Goal: Navigation & Orientation: Find specific page/section

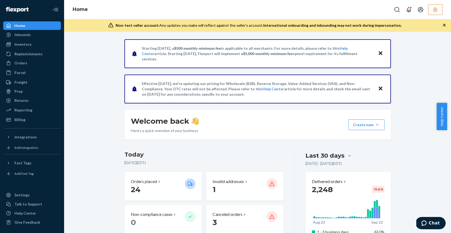
click at [438, 10] on button "button" at bounding box center [435, 9] width 14 height 11
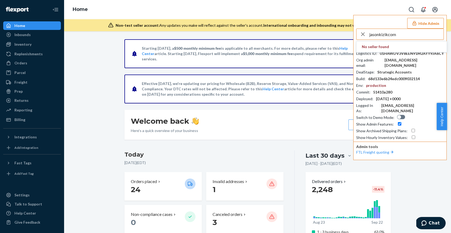
type input "jasonkizikcom"
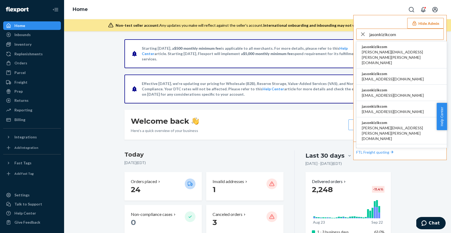
click at [382, 52] on span "amanda.madsen@kizik.com" at bounding box center [402, 57] width 80 height 16
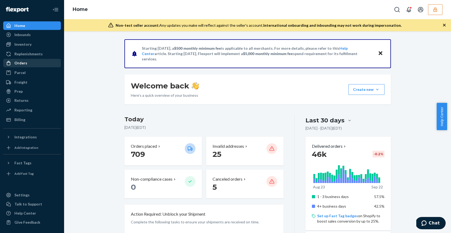
click at [25, 64] on div "Orders" at bounding box center [20, 62] width 13 height 5
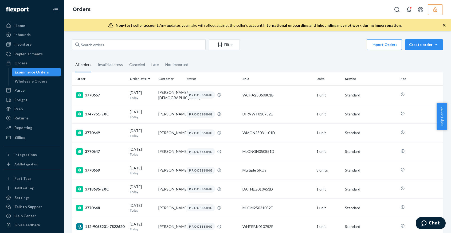
scroll to position [5, 0]
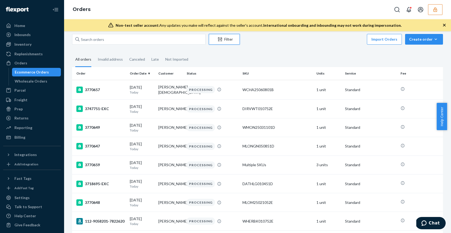
click at [231, 41] on div "Filter" at bounding box center [224, 39] width 30 height 5
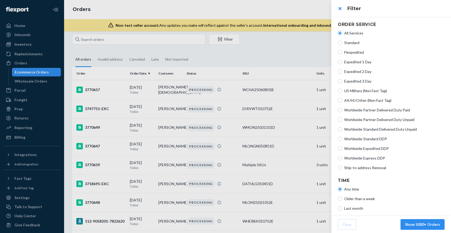
scroll to position [105, 0]
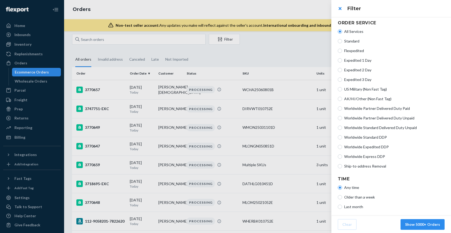
click at [23, 44] on div at bounding box center [225, 116] width 451 height 233
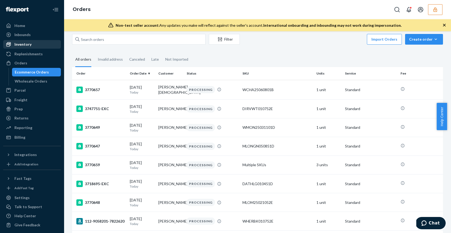
click at [19, 44] on div "Inventory" at bounding box center [22, 44] width 17 height 5
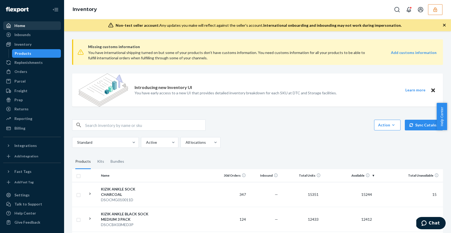
click at [14, 26] on div at bounding box center [10, 25] width 9 height 5
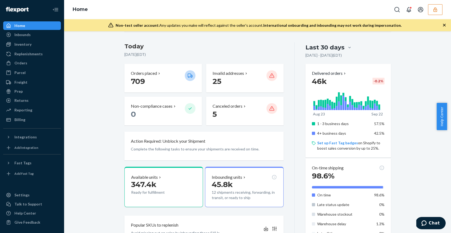
scroll to position [77, 0]
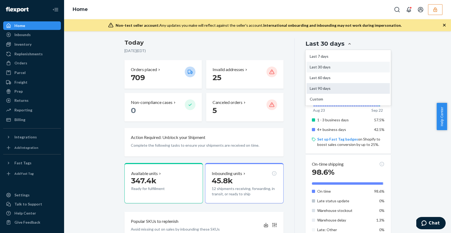
click at [332, 88] on div "Last 90 days" at bounding box center [347, 88] width 83 height 11
click at [318, 44] on input "option Last 90 days focused, 4 of 5. 5 results available. Use Up and Down to ch…" at bounding box center [318, 44] width 0 height 0
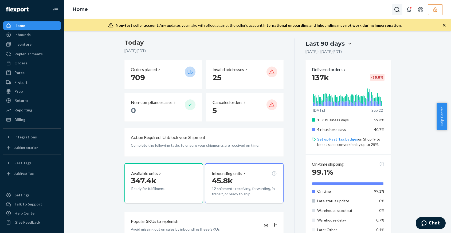
click at [398, 10] on icon "Open Search Box" at bounding box center [397, 9] width 6 height 6
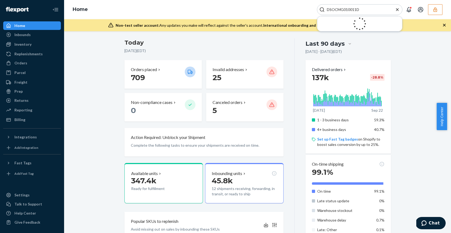
type input "DSOCMG010011D"
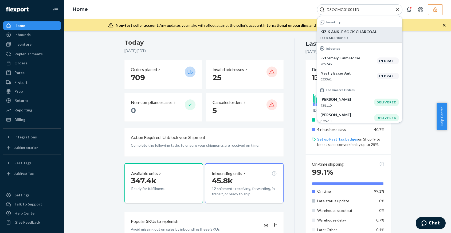
click at [349, 35] on div "KIZIK ANKLE SOCK CHARCOAL DSOCMG010011D" at bounding box center [359, 34] width 78 height 11
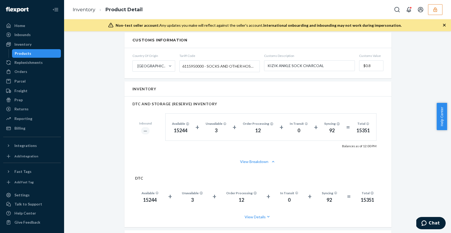
scroll to position [324, 0]
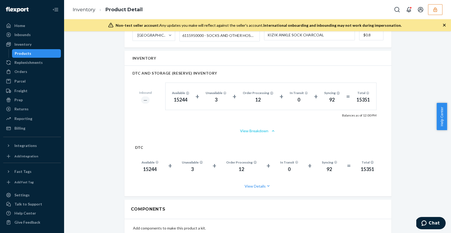
click at [272, 132] on icon "button" at bounding box center [272, 130] width 5 height 5
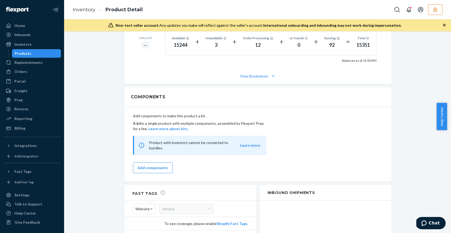
scroll to position [379, 0]
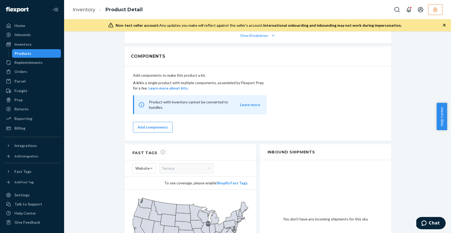
scroll to position [476, 0]
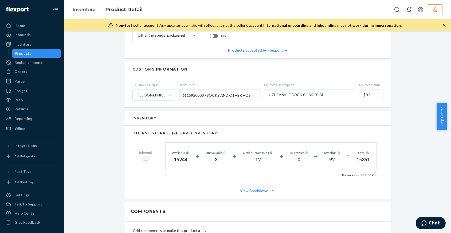
scroll to position [0, 0]
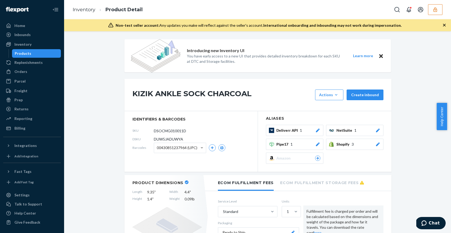
click at [33, 145] on div "Integrations" at bounding box center [25, 145] width 22 height 5
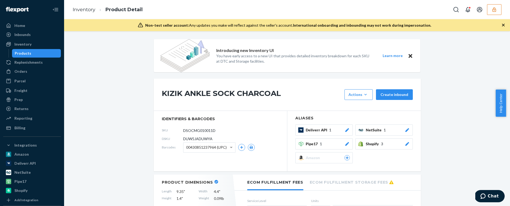
click at [30, 129] on div "Billing" at bounding box center [32, 127] width 57 height 7
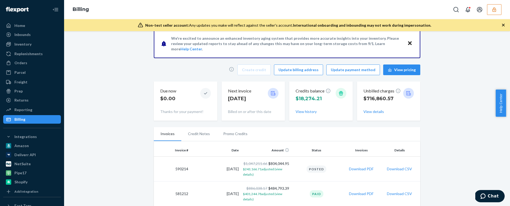
scroll to position [12, 0]
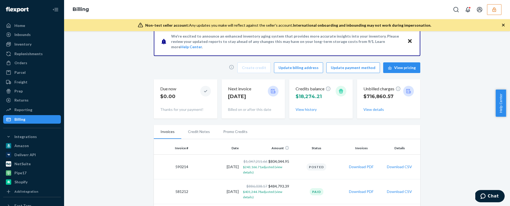
drag, startPoint x: 126, startPoint y: 111, endPoint x: 171, endPoint y: 102, distance: 45.9
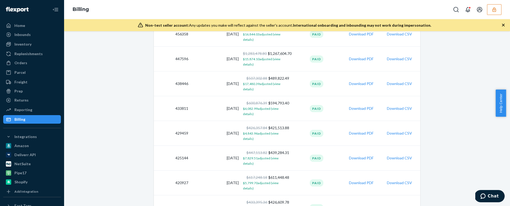
scroll to position [554, 0]
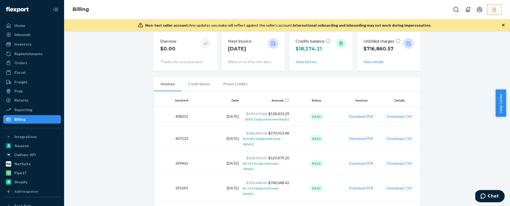
scroll to position [120, 0]
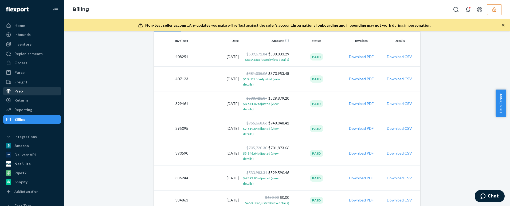
click at [32, 93] on div "Prep" at bounding box center [32, 91] width 57 height 7
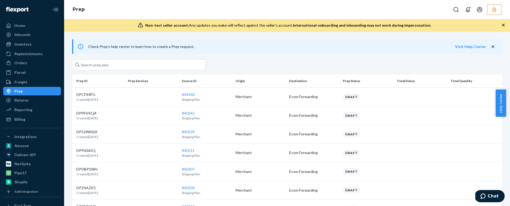
click at [354, 79] on th "Prep Status" at bounding box center [368, 81] width 54 height 13
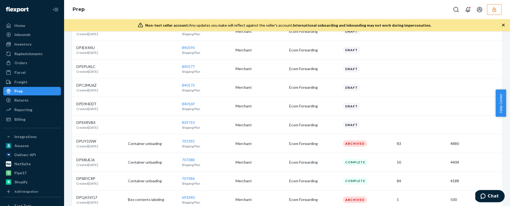
scroll to position [258, 0]
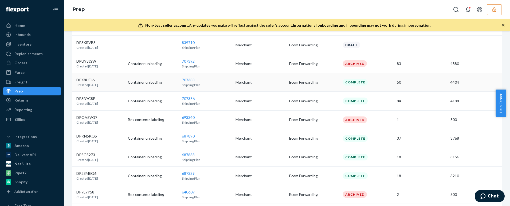
click at [323, 82] on p "Ecom Forwarding" at bounding box center [313, 82] width 49 height 5
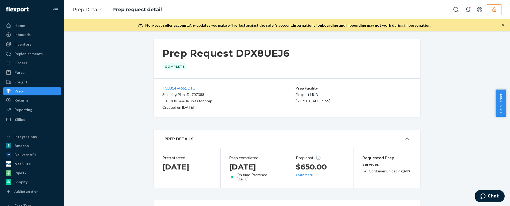
click at [104, 73] on div "Prep Request DPX8UEJ6 Complete TCLU1474661 DTC Shipping Plan ID: 707388 50 SKUs…" at bounding box center [287, 146] width 438 height 214
click at [104, 67] on div "Prep Request DPX8UEJ6 Complete TCLU1474661 DTC Shipping Plan ID: 707388 50 SKUs…" at bounding box center [287, 146] width 438 height 214
click at [31, 22] on div "Home" at bounding box center [32, 25] width 57 height 7
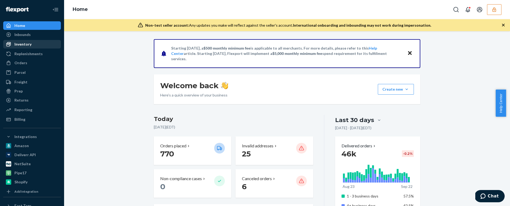
click at [30, 48] on link "Inventory" at bounding box center [32, 44] width 58 height 9
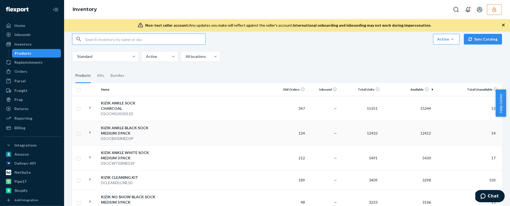
scroll to position [87, 0]
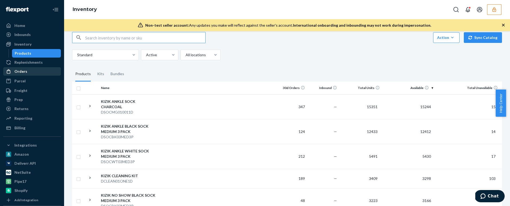
click at [25, 73] on div "Orders" at bounding box center [20, 71] width 13 height 5
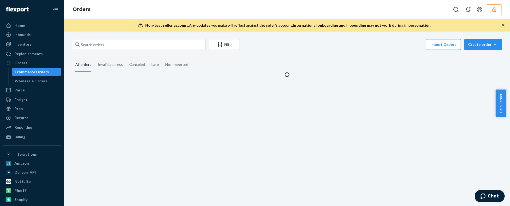
click at [308, 53] on div "Filter Import Orders Create order Ecommerce order Removal order All orders Inva…" at bounding box center [287, 58] width 438 height 38
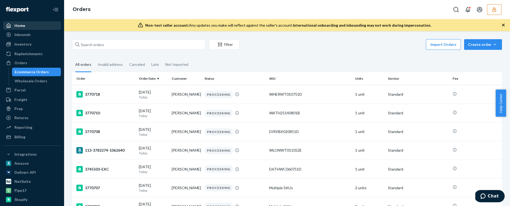
click at [22, 22] on div "Home" at bounding box center [32, 25] width 57 height 7
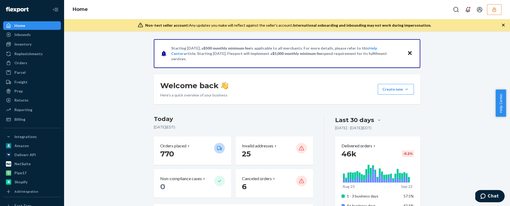
click at [40, 79] on div "Freight" at bounding box center [32, 81] width 57 height 7
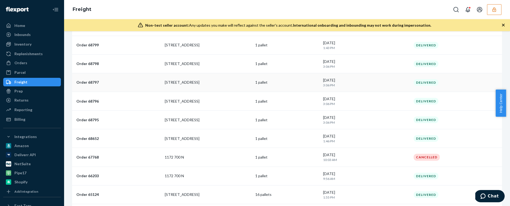
scroll to position [92, 0]
click at [20, 113] on div "Reporting" at bounding box center [32, 109] width 57 height 7
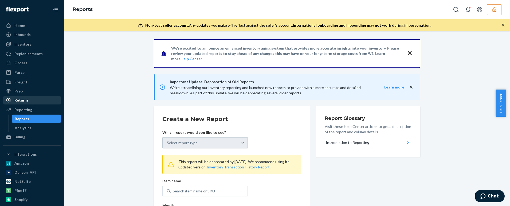
click at [23, 98] on div "Returns" at bounding box center [21, 100] width 14 height 5
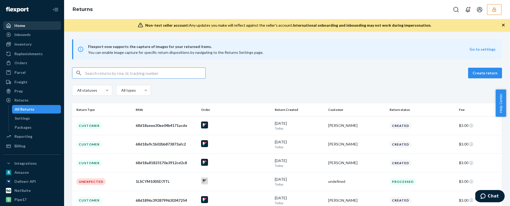
click at [30, 24] on div "Home" at bounding box center [32, 25] width 57 height 7
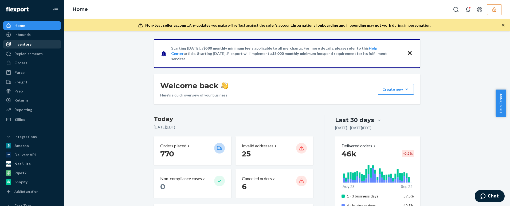
click at [22, 46] on div "Inventory" at bounding box center [22, 44] width 17 height 5
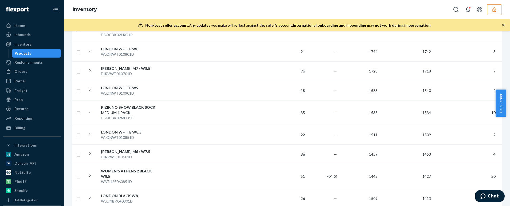
scroll to position [159, 0]
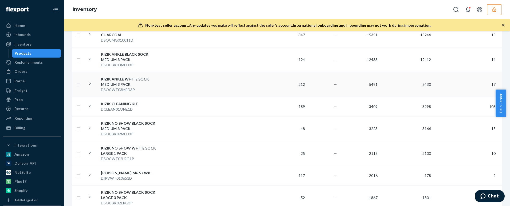
click at [117, 77] on div "KIZIK ANKLE WHITE SOCK MEDIUM 3 PACK" at bounding box center [129, 82] width 56 height 11
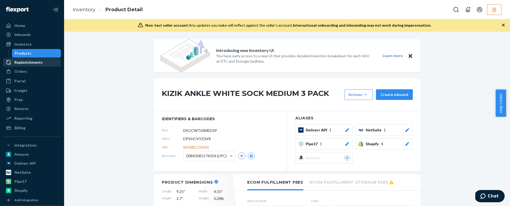
click at [45, 63] on div "Replenishments" at bounding box center [32, 62] width 57 height 7
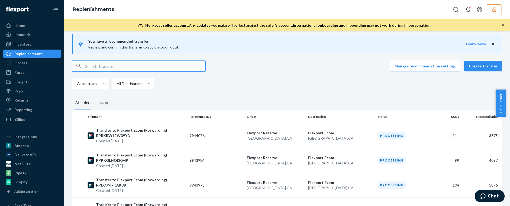
scroll to position [7, 0]
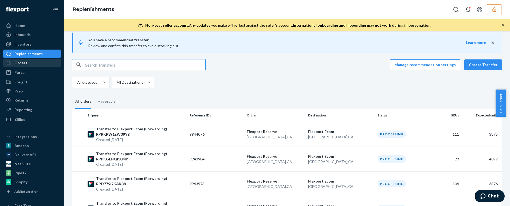
click at [35, 66] on div "Orders" at bounding box center [32, 62] width 57 height 7
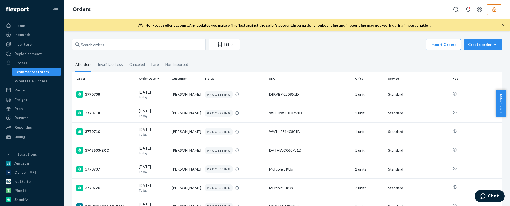
click at [270, 62] on fieldset "All orders Invalid address Canceled Late Not Imported" at bounding box center [287, 65] width 430 height 15
click at [25, 24] on div "Home" at bounding box center [32, 25] width 57 height 7
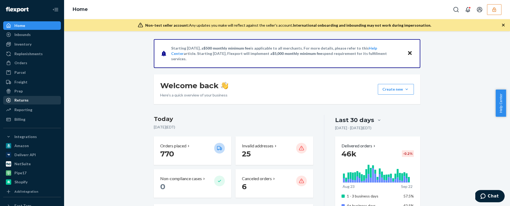
click at [35, 97] on div "Returns" at bounding box center [32, 100] width 57 height 7
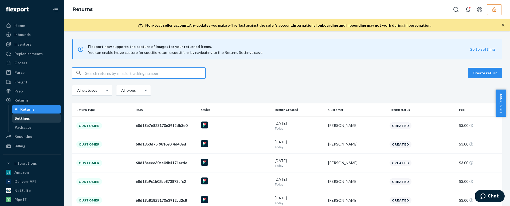
click at [31, 117] on div "Settings" at bounding box center [37, 118] width 48 height 7
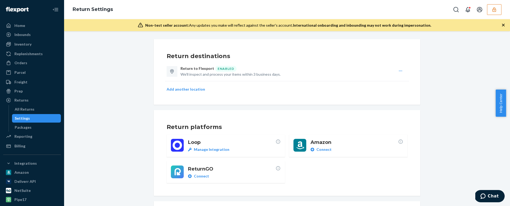
click at [398, 70] on icon "button" at bounding box center [400, 71] width 4 height 4
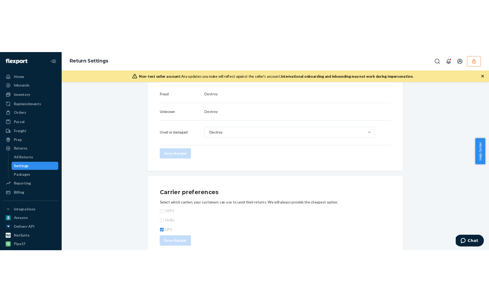
scroll to position [236, 0]
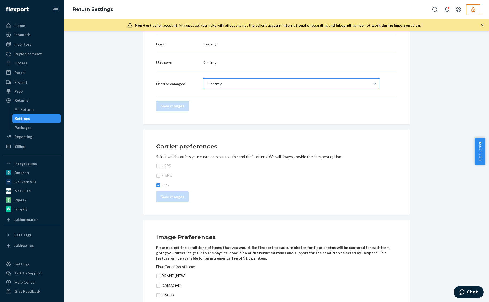
click at [340, 83] on div "Destroy" at bounding box center [286, 83] width 167 height 11
click at [208, 83] on input "Destroy" at bounding box center [207, 83] width 1 height 5
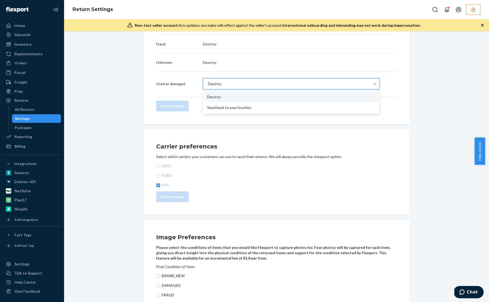
click at [419, 75] on div "Return destinations Return to Flexport ENABLED We'll inspect and process your i…" at bounding box center [276, 76] width 417 height 547
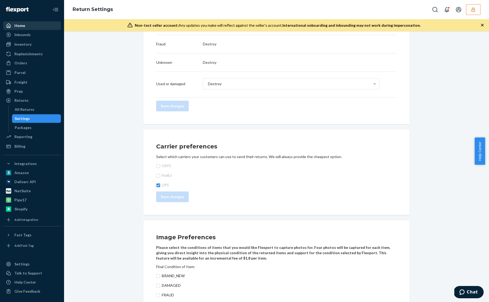
click at [29, 26] on div "Home" at bounding box center [32, 25] width 57 height 7
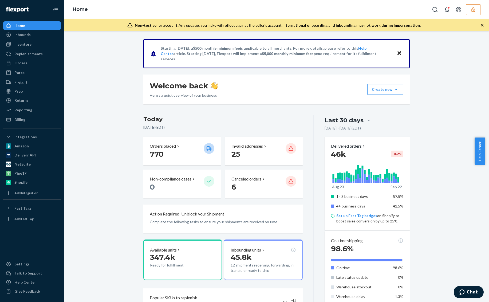
click at [97, 129] on div "Starting [DATE], a $500 monthly minimum fee is applicable to all merchants. For…" at bounding box center [276, 282] width 417 height 487
click at [7, 136] on icon at bounding box center [8, 136] width 5 height 5
click at [91, 141] on div "Starting [DATE], a $500 monthly minimum fee is applicable to all merchants. For…" at bounding box center [276, 282] width 417 height 487
click at [119, 117] on div "Starting [DATE], a $500 monthly minimum fee is applicable to all merchants. For…" at bounding box center [276, 282] width 417 height 487
click at [122, 109] on div "Starting [DATE], a $500 monthly minimum fee is applicable to all merchants. For…" at bounding box center [276, 282] width 417 height 487
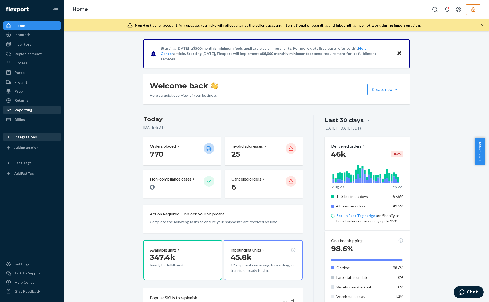
click at [38, 113] on div "Reporting" at bounding box center [32, 109] width 57 height 7
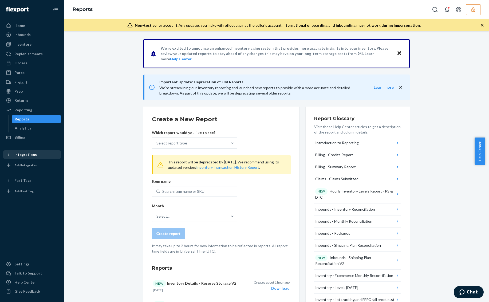
click at [34, 44] on div "Inventory" at bounding box center [32, 44] width 57 height 7
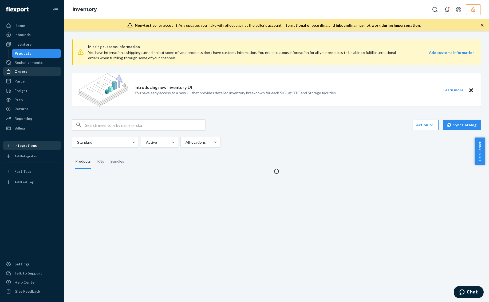
click at [34, 74] on div "Orders" at bounding box center [32, 71] width 57 height 7
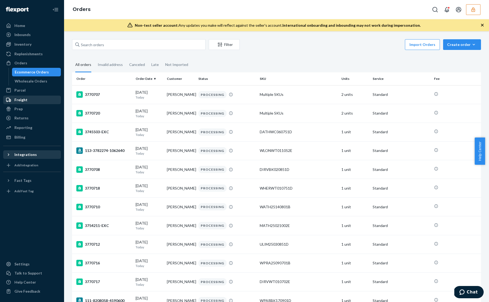
click at [36, 101] on div "Freight" at bounding box center [32, 99] width 57 height 7
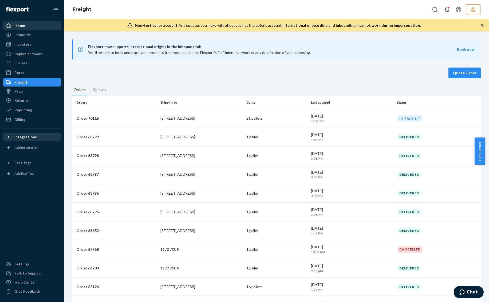
click at [34, 21] on link "Home" at bounding box center [32, 25] width 58 height 9
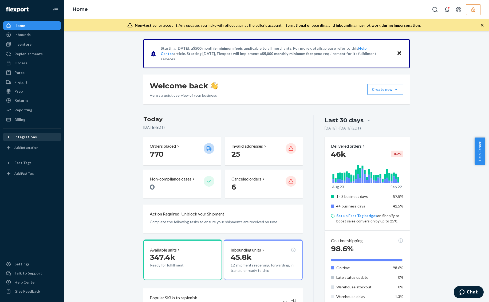
click at [101, 92] on div "Starting [DATE], a $500 monthly minimum fee is applicable to all merchants. For…" at bounding box center [276, 282] width 417 height 487
click at [105, 117] on div "Starting [DATE], a $500 monthly minimum fee is applicable to all merchants. For…" at bounding box center [276, 282] width 417 height 487
click at [100, 78] on div "Starting [DATE], a $500 monthly minimum fee is applicable to all merchants. For…" at bounding box center [276, 282] width 417 height 487
click at [27, 121] on div "Billing" at bounding box center [32, 119] width 57 height 7
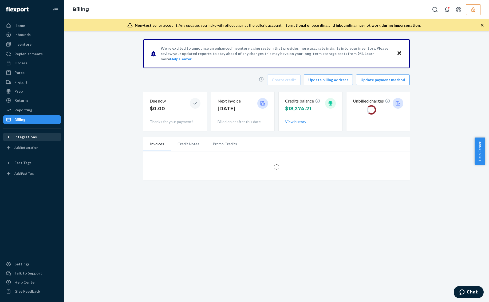
click at [437, 117] on div "We're excited to announce an enhanced inventory aging system that provides more…" at bounding box center [276, 111] width 417 height 144
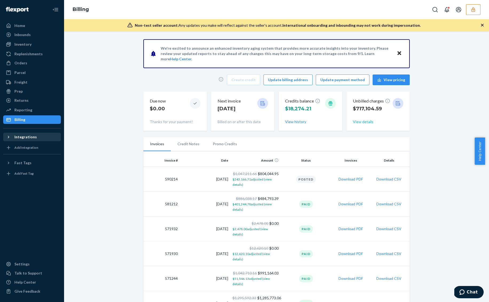
click at [363, 122] on button "View details" at bounding box center [363, 121] width 21 height 5
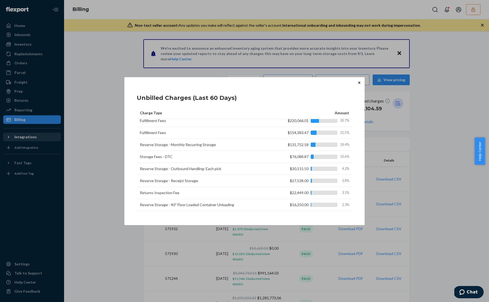
scroll to position [3, 0]
click at [358, 83] on icon "Close" at bounding box center [359, 83] width 2 height 2
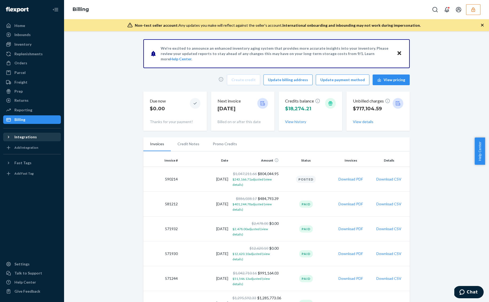
click at [30, 109] on div "Reporting" at bounding box center [23, 109] width 18 height 5
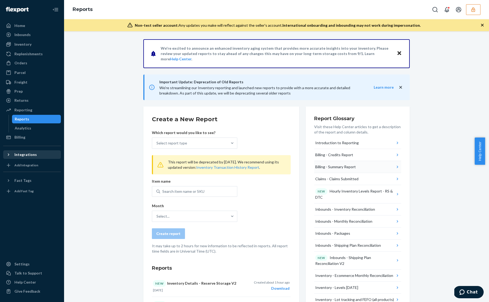
click at [346, 166] on div "Billing - Summary Report" at bounding box center [335, 166] width 41 height 5
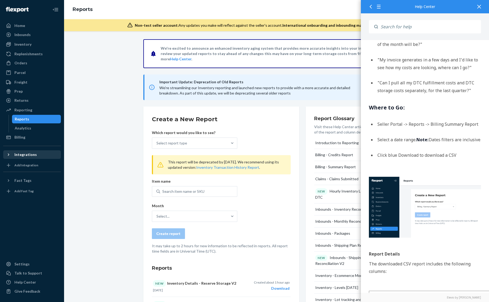
scroll to position [90, 0]
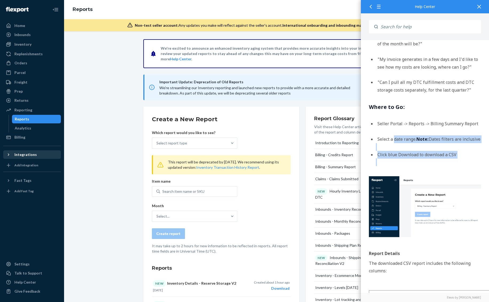
drag, startPoint x: 393, startPoint y: 141, endPoint x: 412, endPoint y: 180, distance: 43.0
click at [424, 143] on li "Select a date range. Note: Dates filters are inclusive" at bounding box center [428, 140] width 105 height 8
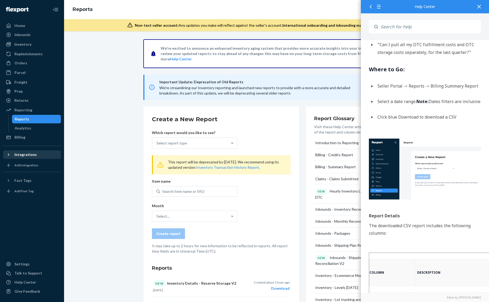
scroll to position [128, 0]
click at [289, 82] on span "Important Update: Deprecation of Old Reports" at bounding box center [261, 82] width 204 height 6
click at [446, 6] on icon at bounding box center [479, 7] width 4 height 4
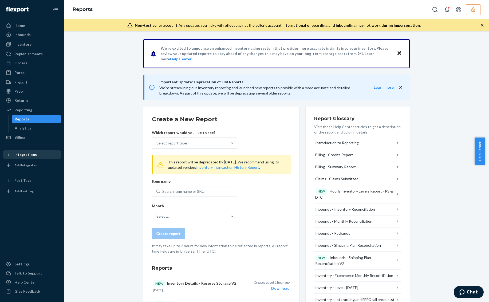
click at [346, 170] on button "Billing - Summary Report" at bounding box center [357, 167] width 87 height 12
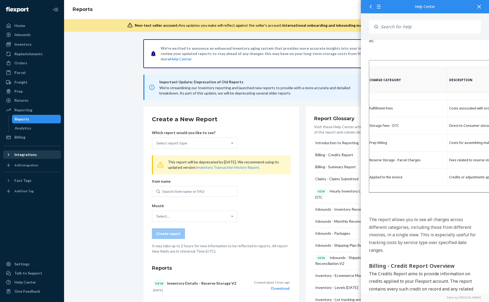
scroll to position [449, 0]
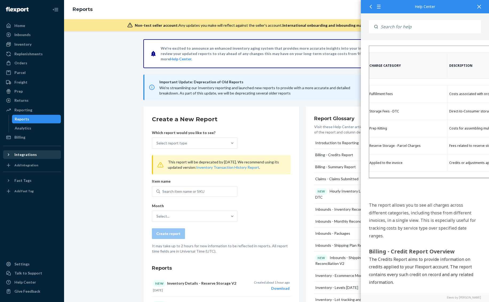
click at [446, 6] on icon at bounding box center [479, 7] width 4 height 4
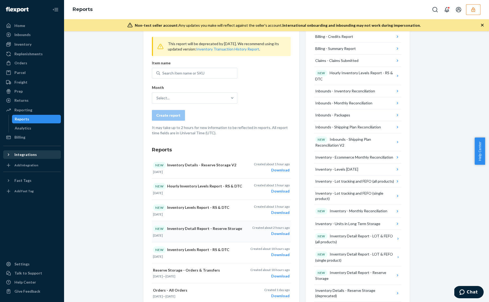
scroll to position [0, 0]
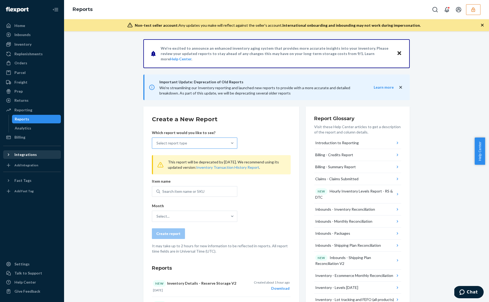
click at [181, 143] on div "Select report type" at bounding box center [171, 142] width 31 height 5
click at [157, 143] on input "Select report type" at bounding box center [156, 142] width 1 height 5
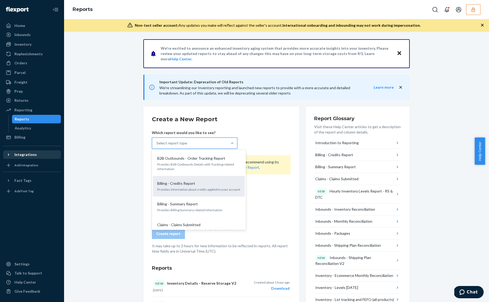
scroll to position [1, 0]
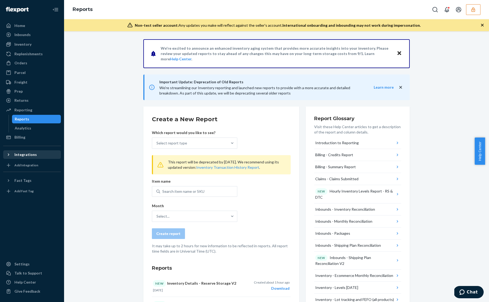
click at [268, 205] on form "Create a New Report Which report would you like to see? Select report type This…" at bounding box center [221, 184] width 139 height 139
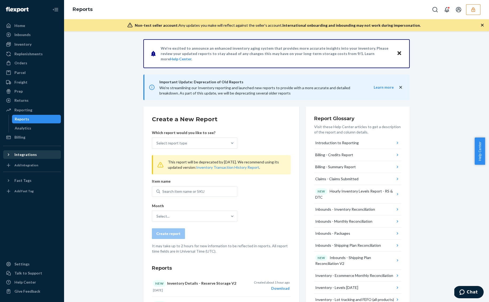
click at [8, 111] on icon at bounding box center [8, 109] width 5 height 5
click at [20, 23] on div "Home" at bounding box center [19, 25] width 11 height 5
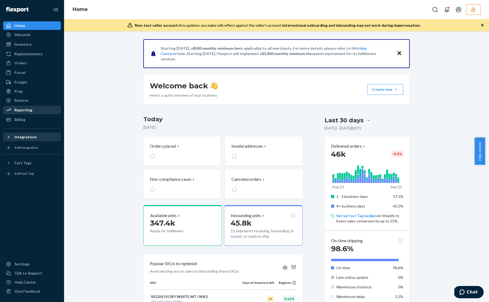
click at [116, 109] on div "Starting [DATE], a $500 monthly minimum fee is applicable to all merchants. For…" at bounding box center [276, 282] width 417 height 487
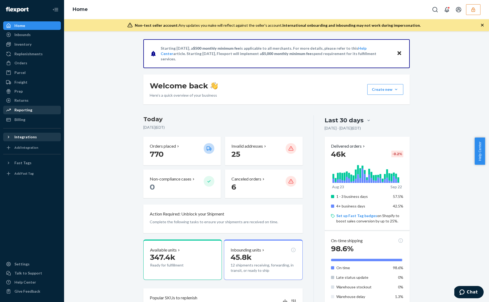
click at [103, 80] on div "Starting [DATE], a $500 monthly minimum fee is applicable to all merchants. For…" at bounding box center [276, 282] width 417 height 487
click at [428, 90] on div "Starting [DATE], a $500 monthly minimum fee is applicable to all merchants. For…" at bounding box center [276, 282] width 417 height 487
click at [101, 65] on div "Starting [DATE], a $500 monthly minimum fee is applicable to all merchants. For…" at bounding box center [276, 282] width 417 height 487
click at [98, 96] on div "Starting [DATE], a $500 monthly minimum fee is applicable to all merchants. For…" at bounding box center [276, 282] width 417 height 487
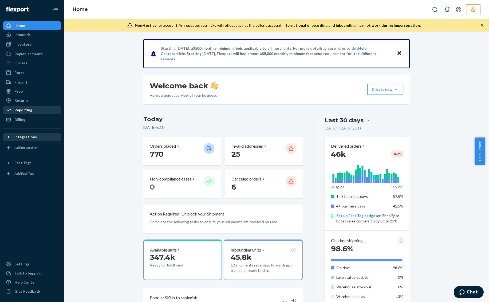
click at [90, 54] on div "Starting [DATE], a $500 monthly minimum fee is applicable to all merchants. For…" at bounding box center [276, 282] width 417 height 487
click at [37, 81] on div "Freight" at bounding box center [32, 81] width 57 height 7
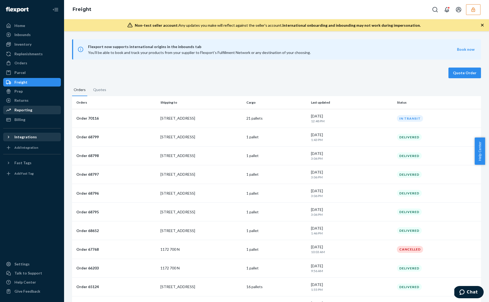
click at [43, 216] on div at bounding box center [32, 218] width 58 height 80
click at [8, 136] on icon at bounding box center [8, 136] width 5 height 5
click at [48, 232] on div at bounding box center [32, 240] width 58 height 34
click at [44, 232] on div at bounding box center [32, 240] width 58 height 34
click at [35, 41] on div "Inventory" at bounding box center [32, 44] width 57 height 7
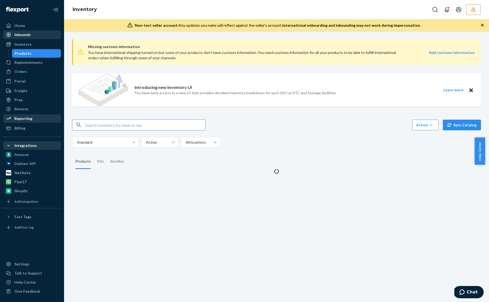
click at [34, 36] on div "Inbounds" at bounding box center [32, 34] width 57 height 7
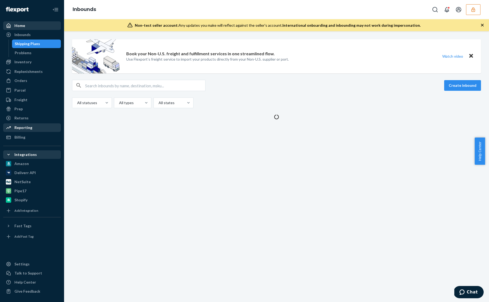
click at [33, 29] on div "Home" at bounding box center [32, 25] width 57 height 7
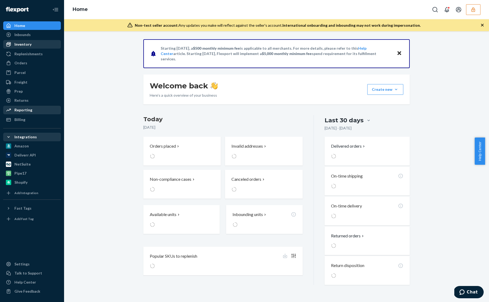
click at [33, 38] on div "Inbounds" at bounding box center [32, 34] width 57 height 7
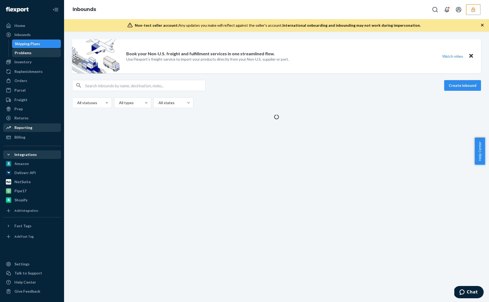
click at [32, 52] on div "Problems" at bounding box center [37, 52] width 48 height 7
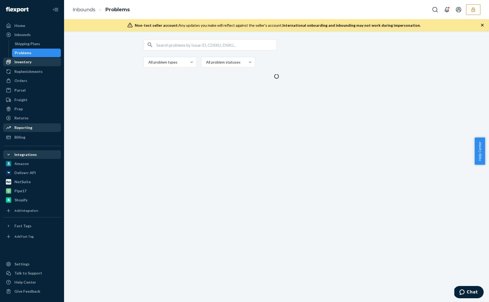
click at [29, 66] on link "Inventory" at bounding box center [32, 62] width 58 height 9
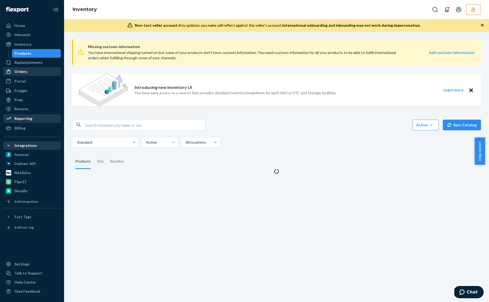
click at [28, 76] on div "Orders Ecommerce Orders Wholesale Orders" at bounding box center [32, 71] width 58 height 9
click at [29, 62] on div "Replenishments" at bounding box center [28, 62] width 28 height 5
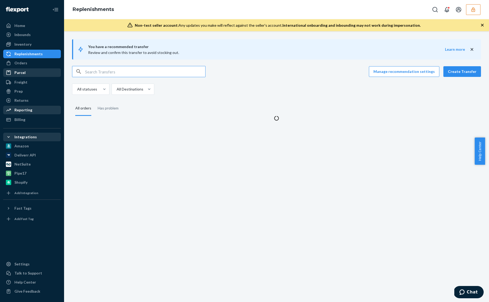
click at [26, 74] on div "Parcel" at bounding box center [32, 72] width 57 height 7
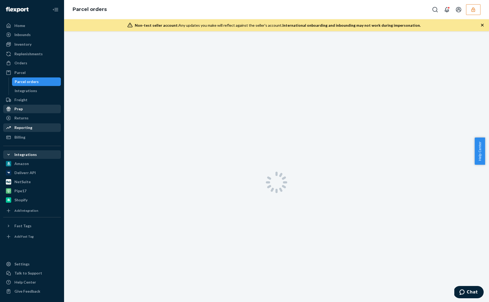
click at [33, 105] on div "Prep" at bounding box center [32, 108] width 57 height 7
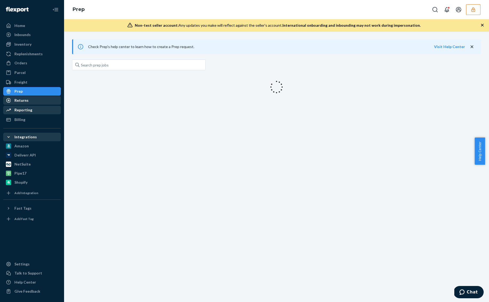
click at [33, 101] on div "Returns" at bounding box center [32, 100] width 57 height 7
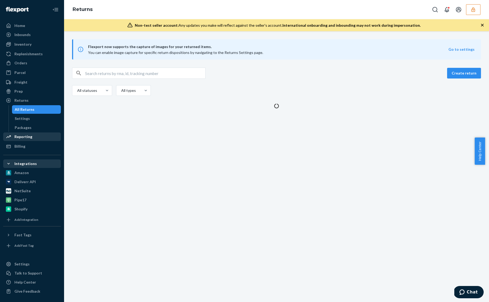
click at [38, 139] on div "Reporting" at bounding box center [32, 136] width 57 height 7
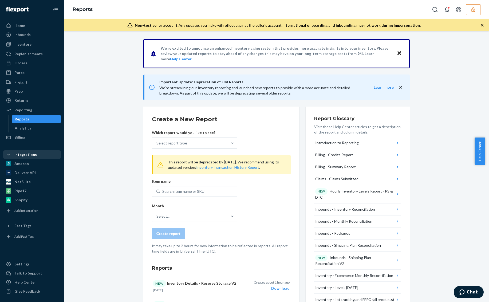
click at [29, 83] on div "Freight" at bounding box center [32, 81] width 57 height 7
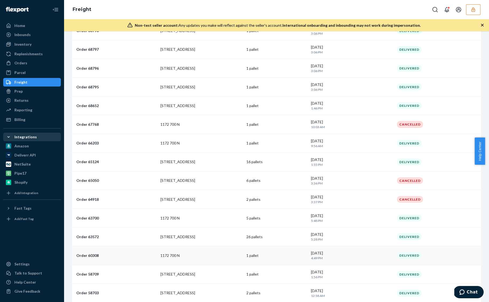
scroll to position [310, 0]
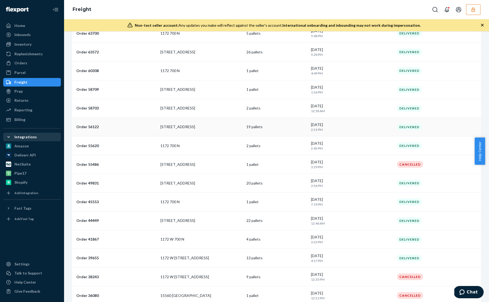
click at [174, 128] on p "[STREET_ADDRESS]" at bounding box center [201, 126] width 82 height 5
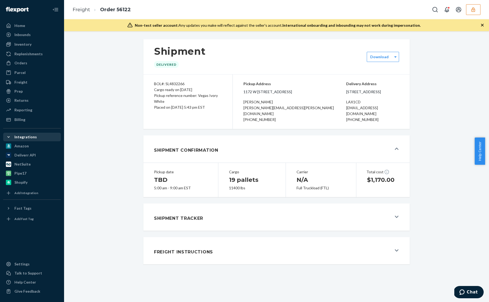
click at [127, 90] on div "Shipment Delivered Download BOL#: SL4832266 Cargo ready on [DATE] Pickup refere…" at bounding box center [276, 151] width 417 height 231
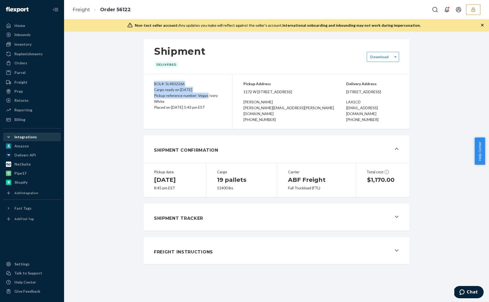
drag, startPoint x: 168, startPoint y: 78, endPoint x: 212, endPoint y: 100, distance: 48.2
click at [204, 95] on div "BOL#: SL4832266 Cargo ready on [DATE] Pickup reference number: Vegas [GEOGRAPHI…" at bounding box center [187, 101] width 89 height 54
click at [216, 102] on div "Pickup reference number: Vegas Ivory White" at bounding box center [188, 99] width 68 height 12
drag, startPoint x: 176, startPoint y: 94, endPoint x: 205, endPoint y: 124, distance: 41.7
click at [204, 124] on div "BOL#: SL4832266 Cargo ready on [DATE] Pickup reference number: Vegas [GEOGRAPHI…" at bounding box center [187, 101] width 89 height 54
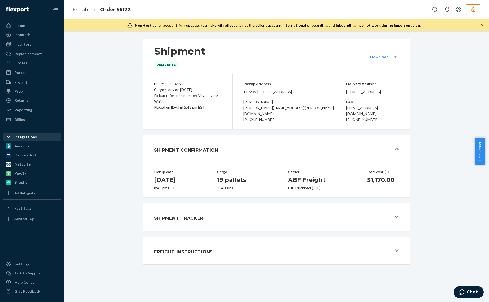
click at [205, 124] on div "BOL#: SL4832266 Cargo ready on [DATE] Pickup reference number: Vegas [GEOGRAPHI…" at bounding box center [187, 101] width 89 height 54
click at [445, 58] on div "Shipment Delivered Download BOL#: SL4832266 Cargo ready on [DATE] Pickup refere…" at bounding box center [276, 151] width 417 height 231
drag, startPoint x: 338, startPoint y: 74, endPoint x: 363, endPoint y: 121, distance: 53.0
click at [362, 121] on div "Pickup Address [GEOGRAPHIC_DATA][STREET_ADDRESS][GEOGRAPHIC_DATA] [EMAIL_ADDRES…" at bounding box center [321, 101] width 177 height 54
click at [363, 121] on div "[PHONE_NUMBER]" at bounding box center [372, 120] width 53 height 6
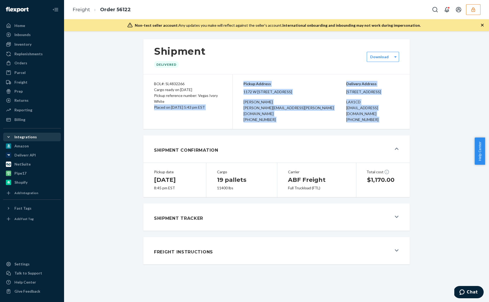
drag, startPoint x: 176, startPoint y: 100, endPoint x: 238, endPoint y: 143, distance: 75.5
click at [236, 143] on div "Shipment Delivered Download BOL#: SL4832266 Cargo ready on [DATE] Pickup refere…" at bounding box center [276, 151] width 266 height 231
drag, startPoint x: 238, startPoint y: 143, endPoint x: 110, endPoint y: 141, distance: 127.0
click at [238, 143] on button "Shipment Confirmation" at bounding box center [276, 148] width 266 height 27
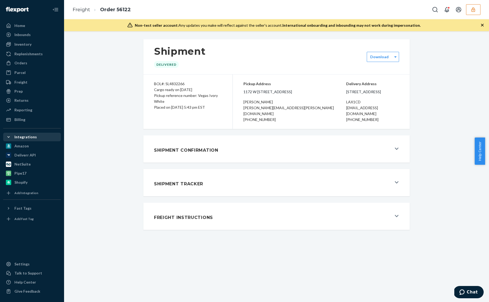
click at [100, 140] on div "Shipment Delivered Download BOL#: SL4832266 Cargo ready on [DATE] Pickup refere…" at bounding box center [276, 134] width 417 height 197
click at [37, 28] on div "Home" at bounding box center [32, 25] width 57 height 7
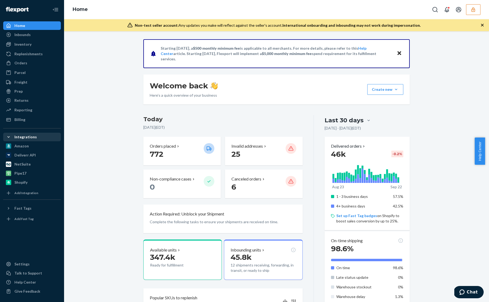
click at [121, 131] on div "Starting [DATE], a $500 monthly minimum fee is applicable to all merchants. For…" at bounding box center [276, 282] width 417 height 487
click at [25, 79] on div "Freight" at bounding box center [32, 81] width 57 height 7
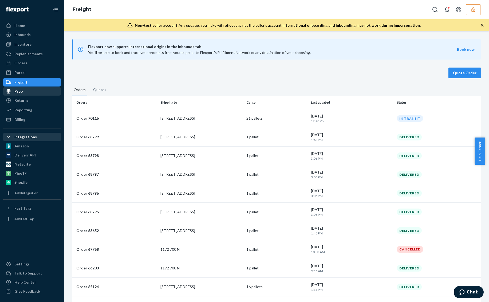
click at [25, 92] on div "Prep" at bounding box center [32, 91] width 57 height 7
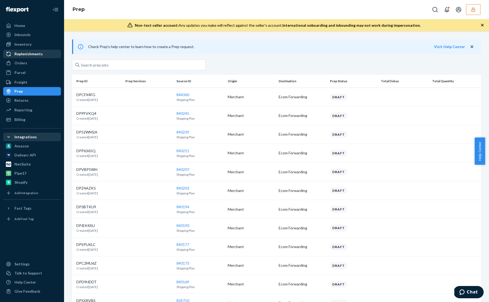
click at [33, 50] on div "Replenishments" at bounding box center [32, 53] width 57 height 7
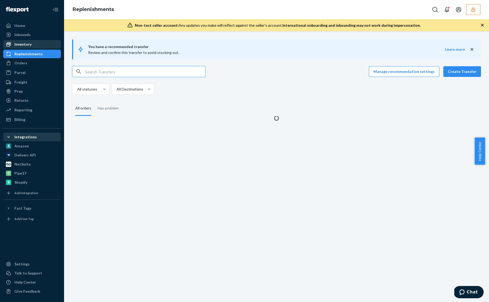
click at [32, 43] on div "Inventory" at bounding box center [32, 44] width 57 height 7
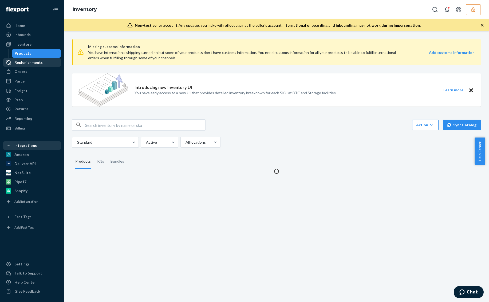
click at [32, 64] on div "Replenishments" at bounding box center [28, 62] width 28 height 5
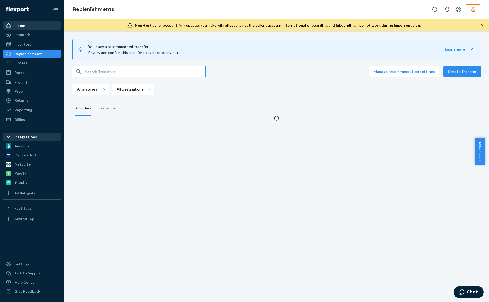
click at [35, 24] on div "Home" at bounding box center [32, 25] width 57 height 7
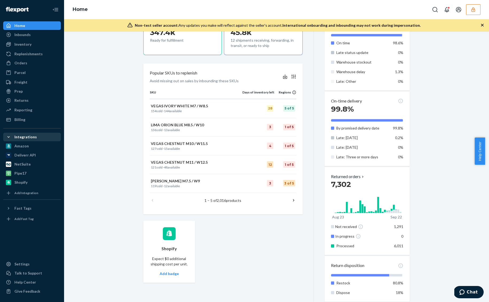
scroll to position [235, 0]
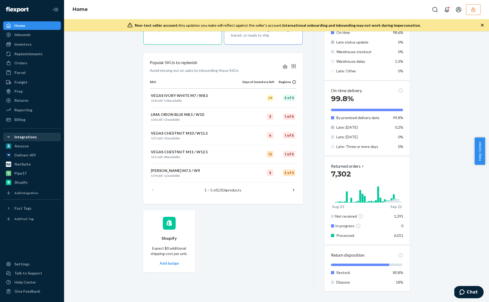
click at [108, 150] on div "Starting [DATE], a $500 monthly minimum fee is applicable to all merchants. For…" at bounding box center [276, 47] width 417 height 487
click at [120, 105] on div "Starting [DATE], a $500 monthly minimum fee is applicable to all merchants. For…" at bounding box center [276, 47] width 417 height 487
click at [108, 121] on div "Starting [DATE], a $500 monthly minimum fee is applicable to all merchants. For…" at bounding box center [276, 47] width 417 height 487
click at [112, 63] on div "Starting [DATE], a $500 monthly minimum fee is applicable to all merchants. For…" at bounding box center [276, 47] width 417 height 487
click at [108, 53] on div "Starting [DATE], a $500 monthly minimum fee is applicable to all merchants. For…" at bounding box center [276, 47] width 417 height 487
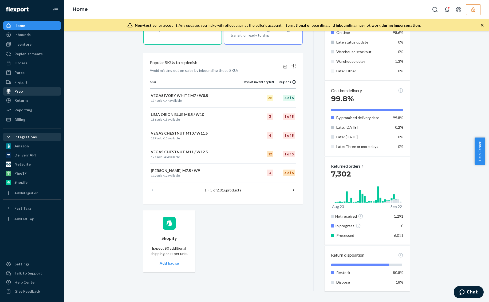
click at [36, 90] on div "Prep" at bounding box center [32, 91] width 57 height 7
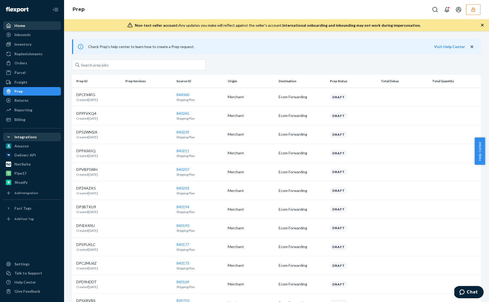
click at [27, 26] on div "Home" at bounding box center [32, 25] width 57 height 7
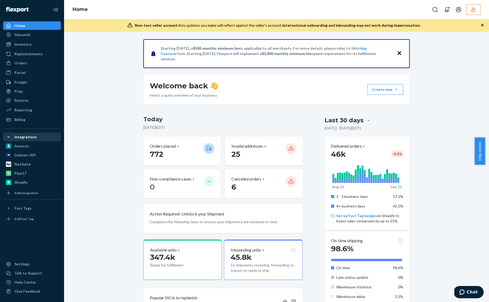
click at [397, 53] on icon "Close" at bounding box center [399, 53] width 4 height 4
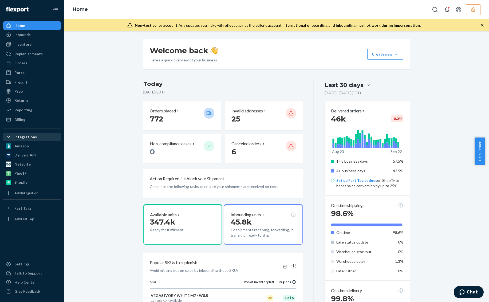
click at [446, 71] on div "Welcome back Here’s a quick overview of your business Create new Create new inb…" at bounding box center [276, 265] width 417 height 452
click at [78, 67] on div "Welcome back Here’s a quick overview of your business Create new Create new inb…" at bounding box center [276, 265] width 417 height 452
click at [446, 24] on icon "button" at bounding box center [482, 25] width 3 height 3
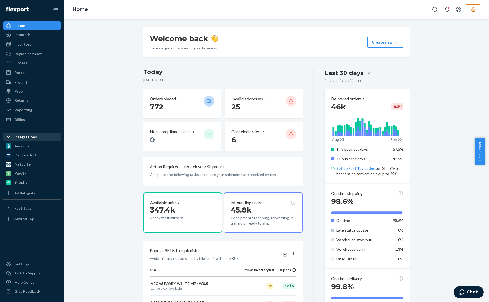
click at [103, 38] on div "Welcome back Here’s a quick overview of your business Create new Create new inb…" at bounding box center [276, 253] width 417 height 452
click at [125, 85] on div "Welcome back Here’s a quick overview of your business Create new Create new inb…" at bounding box center [276, 253] width 417 height 452
click at [86, 48] on div "Welcome back Here’s a quick overview of your business Create new Create new inb…" at bounding box center [276, 253] width 417 height 452
